Goal: Task Accomplishment & Management: Manage account settings

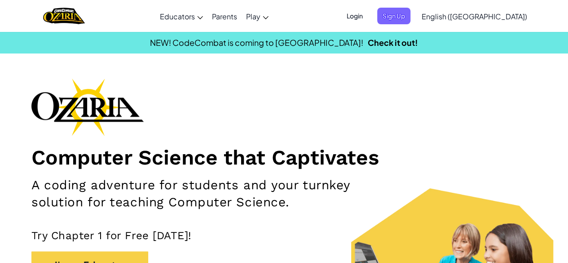
click at [368, 16] on span "Login" at bounding box center [354, 16] width 27 height 17
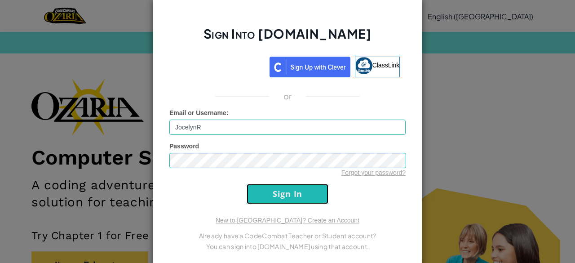
click at [282, 199] on input "Sign In" at bounding box center [287, 194] width 82 height 20
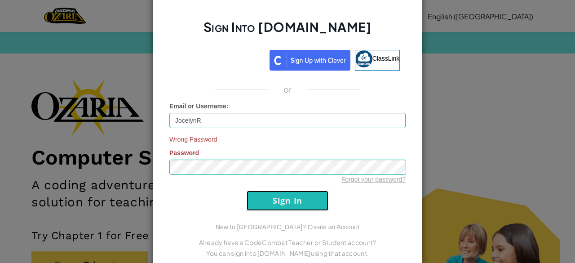
click at [263, 193] on input "Sign In" at bounding box center [287, 200] width 82 height 20
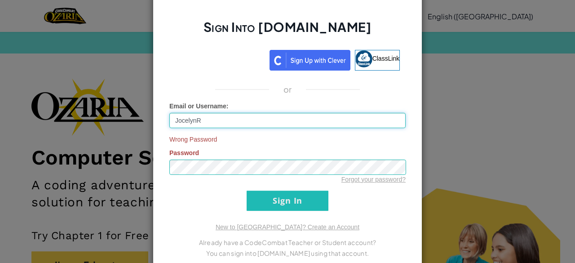
click at [201, 127] on input "JocelynR" at bounding box center [287, 120] width 236 height 15
type input "J"
click at [246, 190] on input "Sign In" at bounding box center [287, 200] width 82 height 20
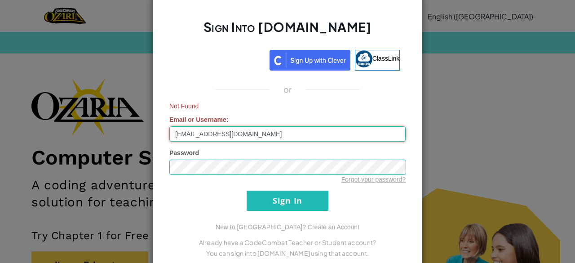
type input "[EMAIL_ADDRESS][DOMAIN_NAME]"
click at [246, 190] on input "Sign In" at bounding box center [287, 200] width 82 height 20
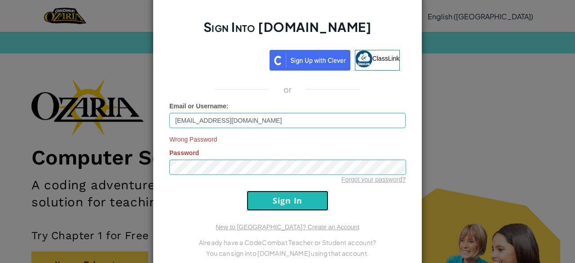
click at [262, 208] on input "Sign In" at bounding box center [287, 200] width 82 height 20
click at [269, 198] on input "Sign In" at bounding box center [287, 200] width 82 height 20
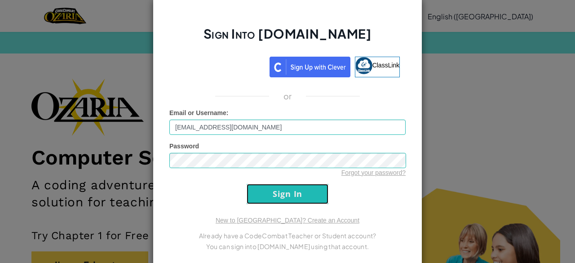
click at [272, 202] on input "Sign In" at bounding box center [287, 194] width 82 height 20
click at [278, 192] on input "Sign In" at bounding box center [287, 194] width 82 height 20
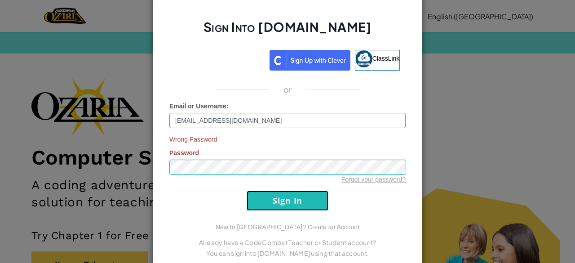
click at [283, 197] on input "Sign In" at bounding box center [287, 200] width 82 height 20
click at [287, 199] on input "Sign In" at bounding box center [287, 200] width 82 height 20
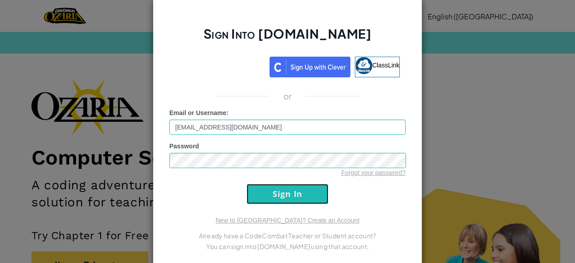
click at [294, 202] on input "Sign In" at bounding box center [287, 194] width 82 height 20
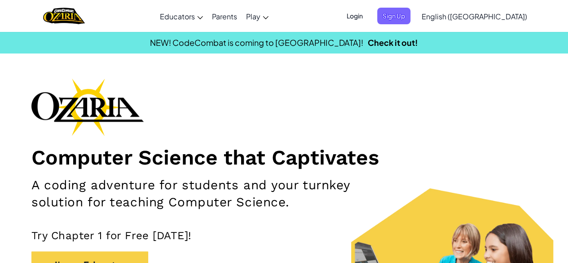
click at [368, 21] on span "Login" at bounding box center [354, 16] width 27 height 17
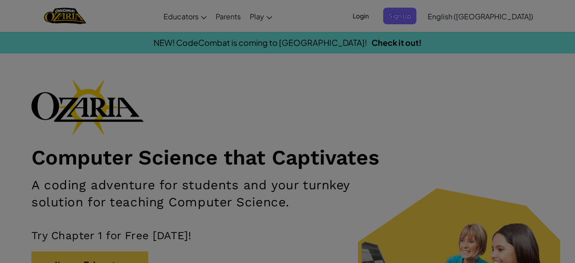
type input "JocelynR"
